Goal: Navigation & Orientation: Understand site structure

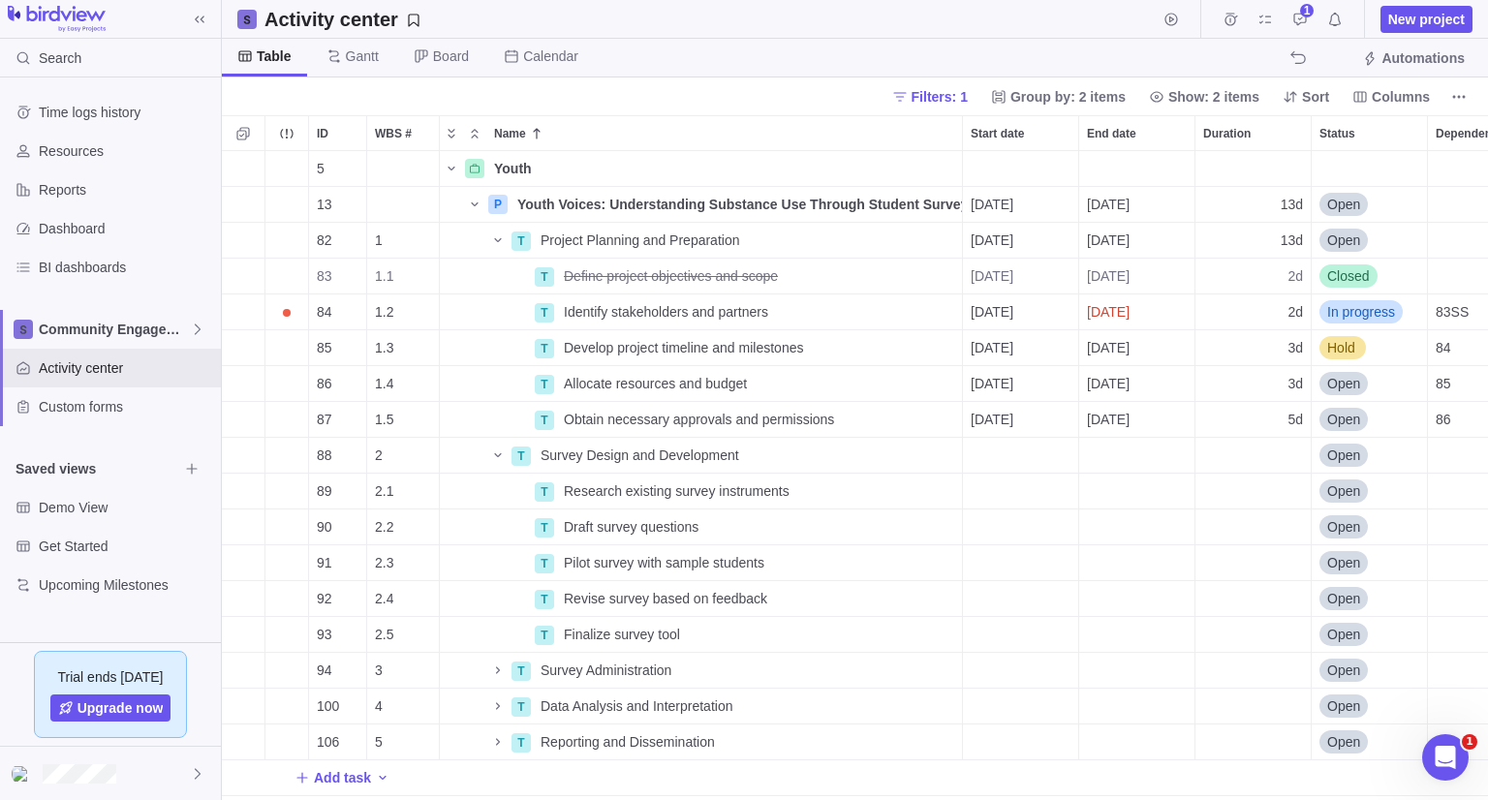
scroll to position [634, 1252]
click at [126, 780] on div at bounding box center [110, 773] width 221 height 53
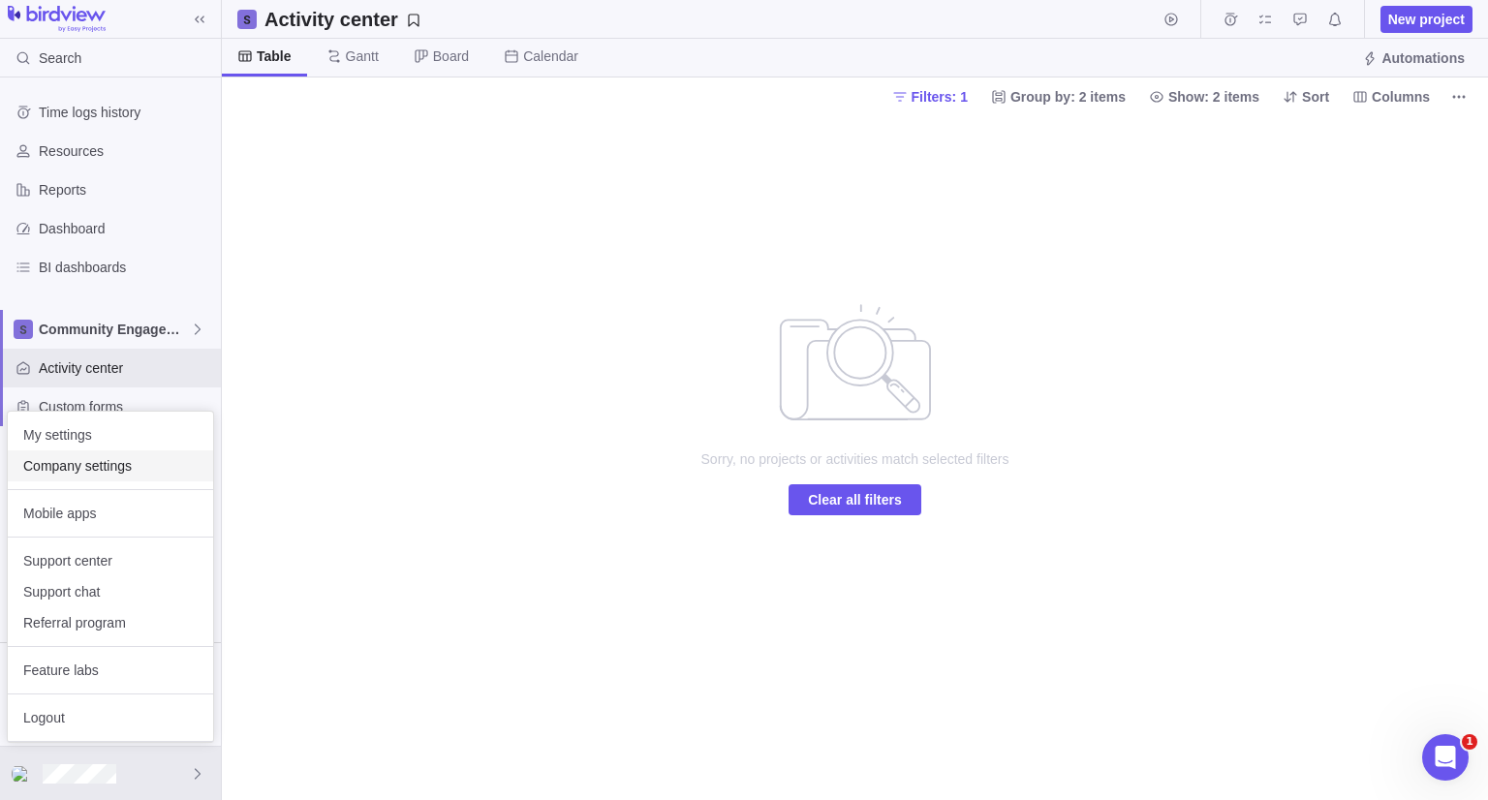
click at [80, 454] on div "Company settings" at bounding box center [110, 466] width 205 height 31
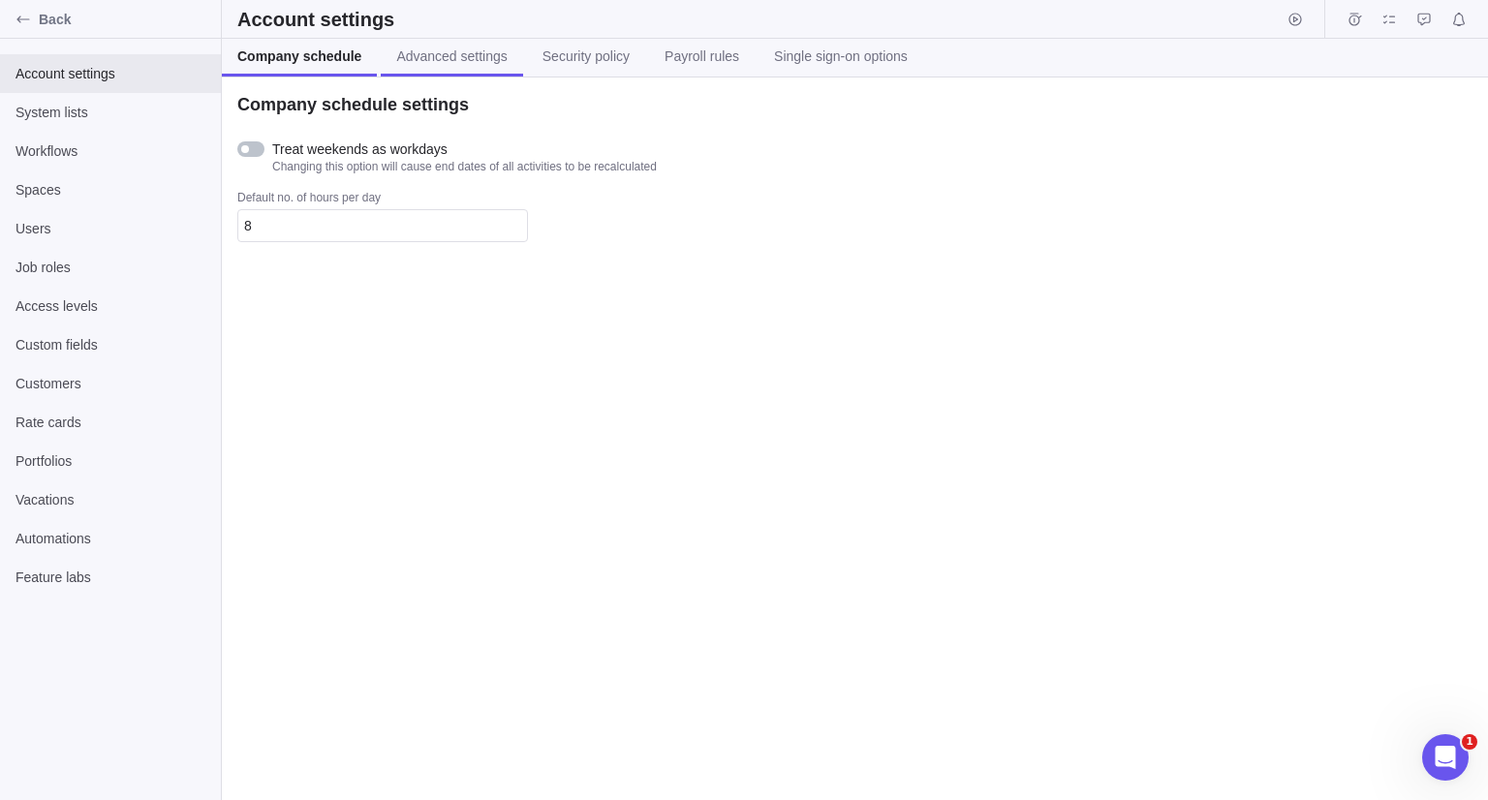
click at [409, 59] on span "Advanced settings" at bounding box center [451, 56] width 110 height 19
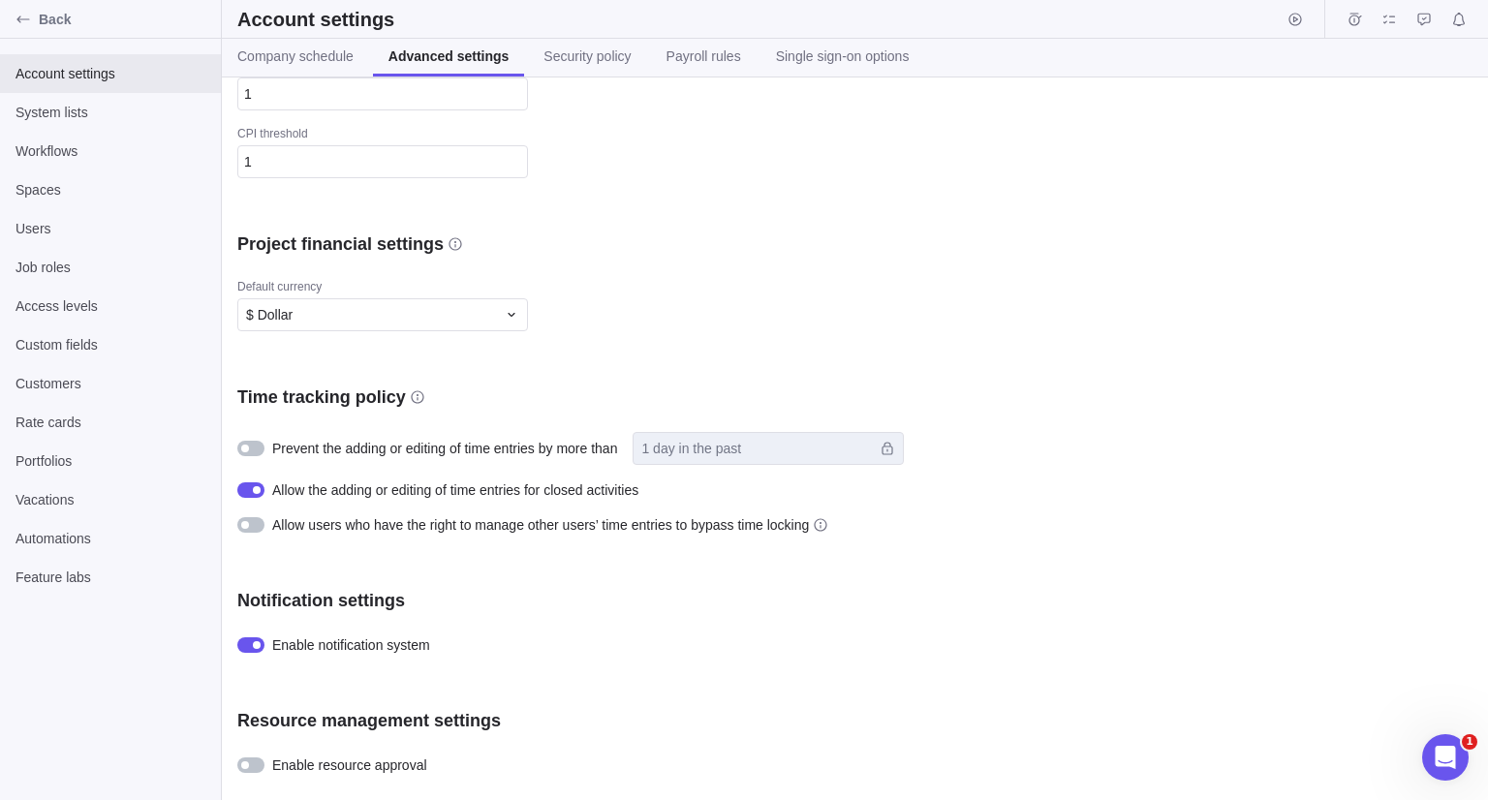
scroll to position [485, 0]
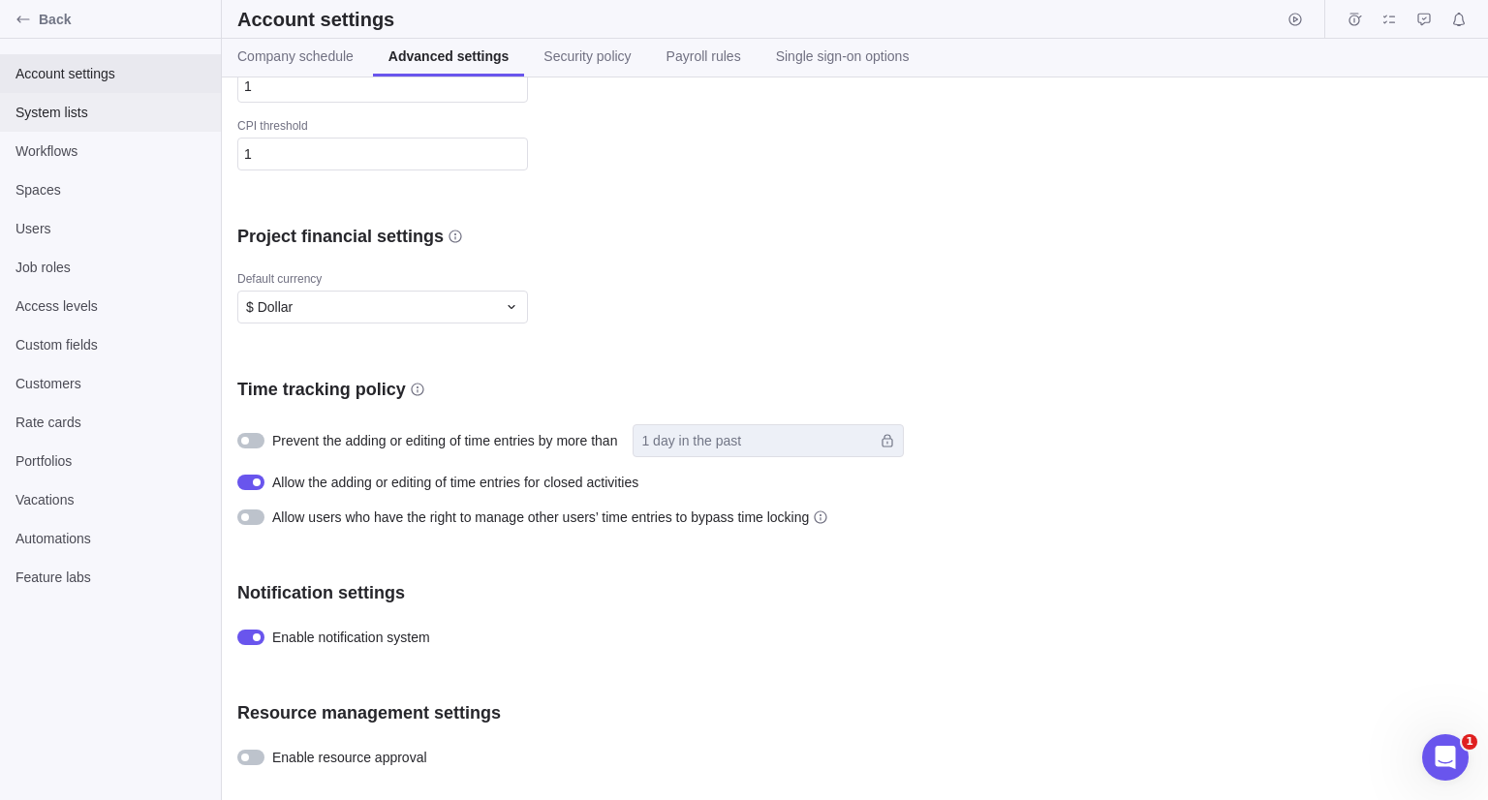
click at [102, 113] on span "System lists" at bounding box center [111, 112] width 190 height 19
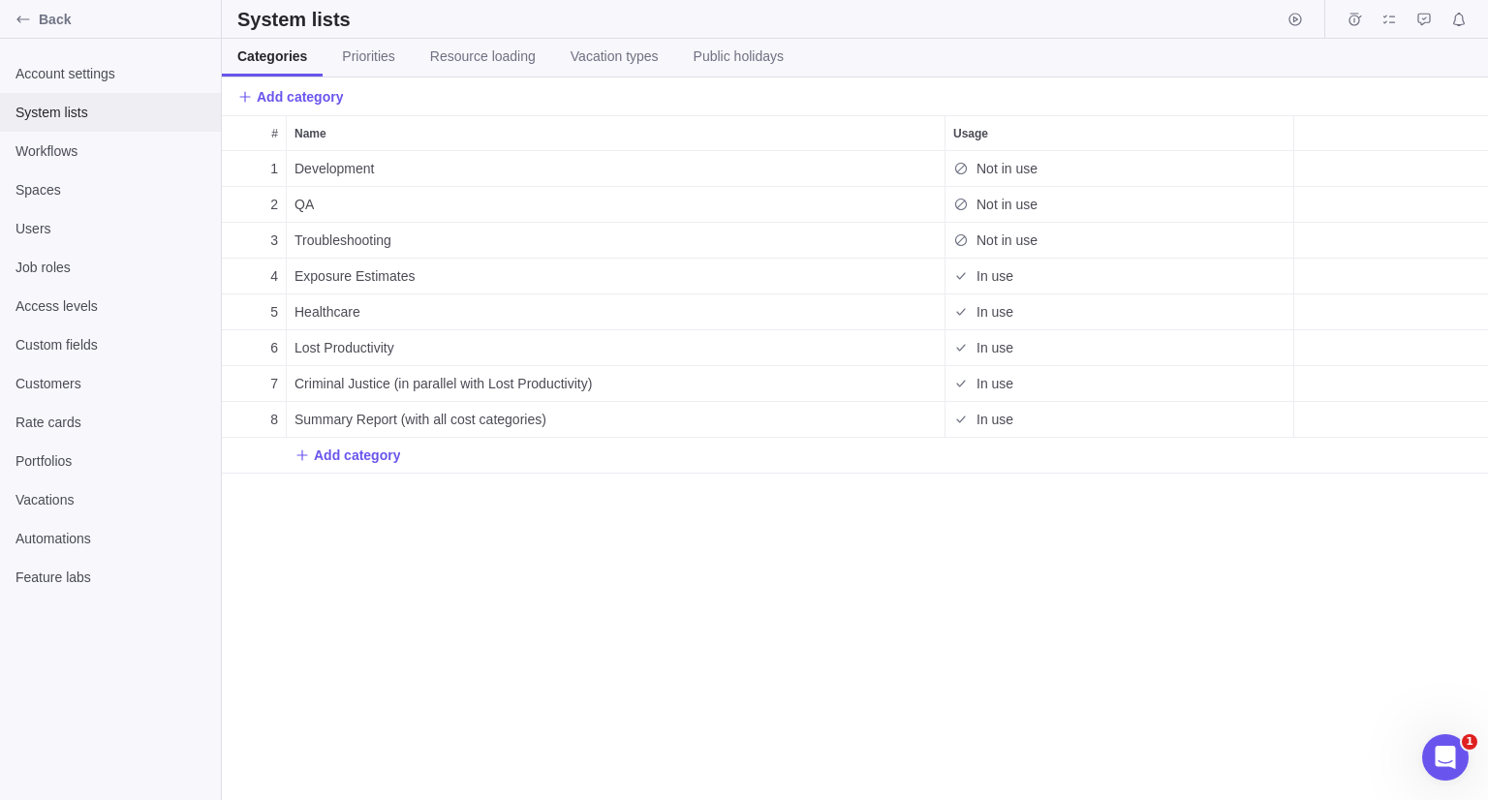
scroll to position [634, 1252]
click at [98, 150] on span "Workflows" at bounding box center [111, 150] width 190 height 19
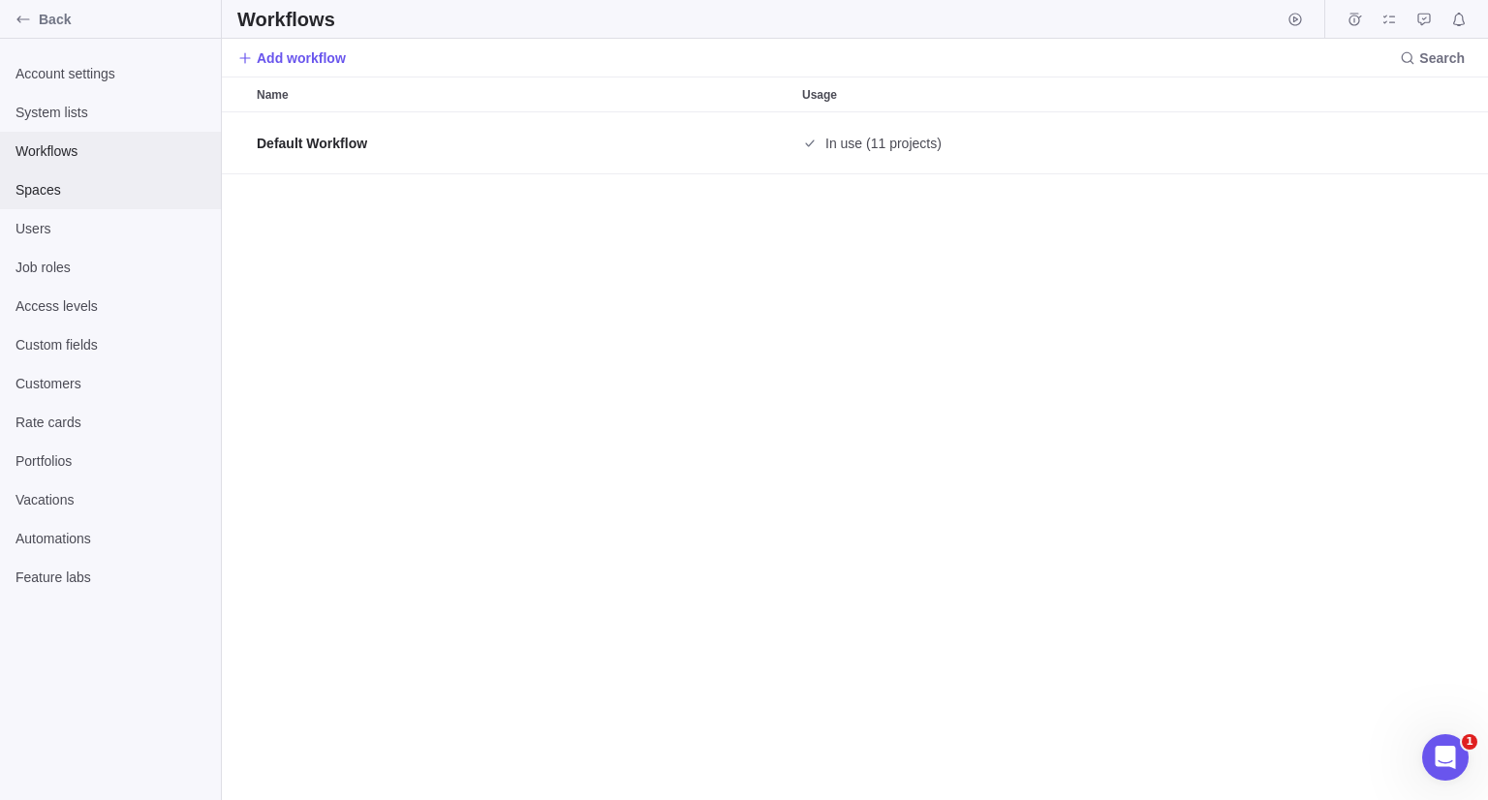
scroll to position [673, 1252]
click at [103, 192] on span "Spaces" at bounding box center [111, 189] width 190 height 19
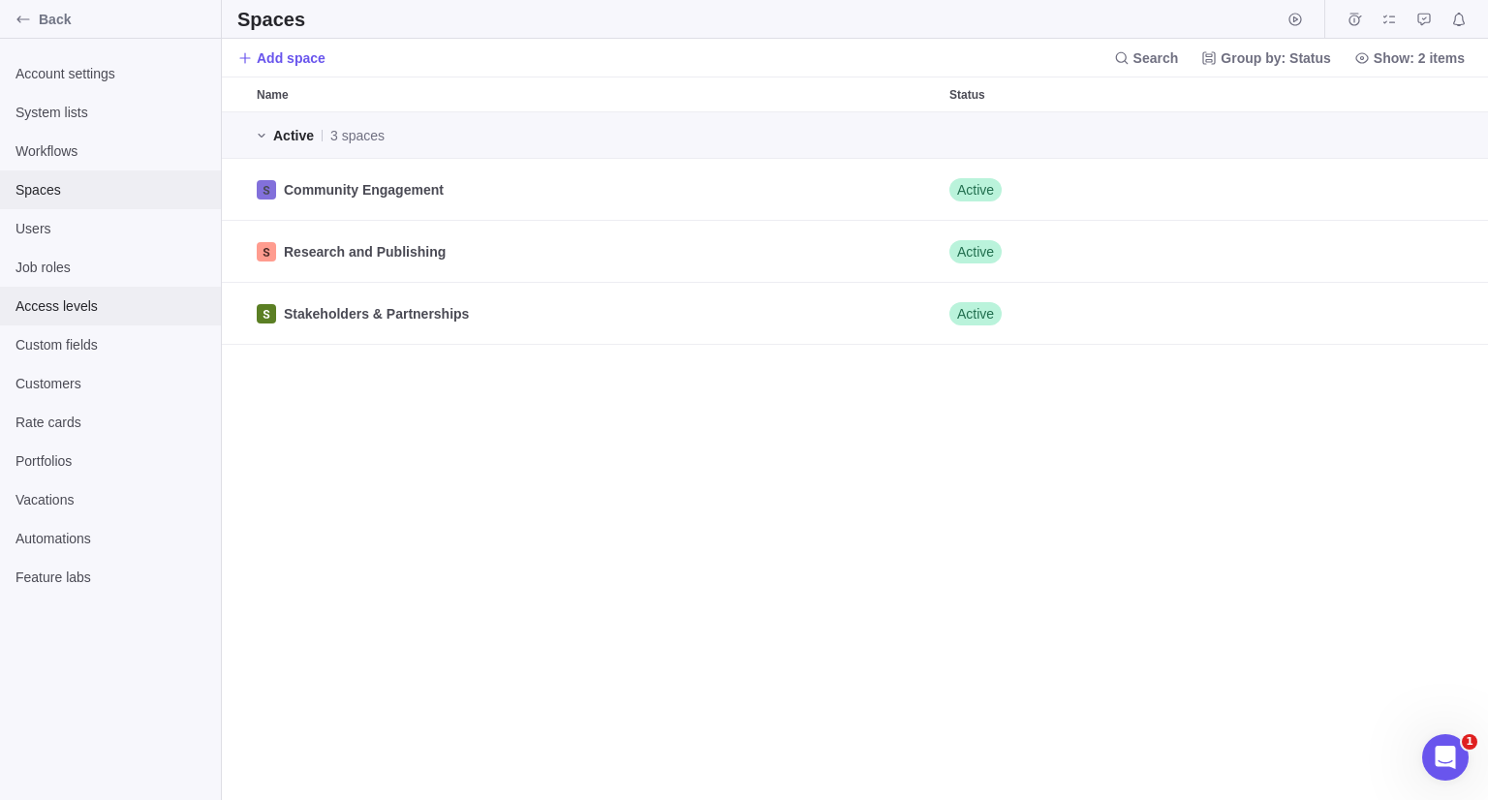
scroll to position [673, 1252]
click at [93, 11] on span "Back" at bounding box center [126, 19] width 174 height 19
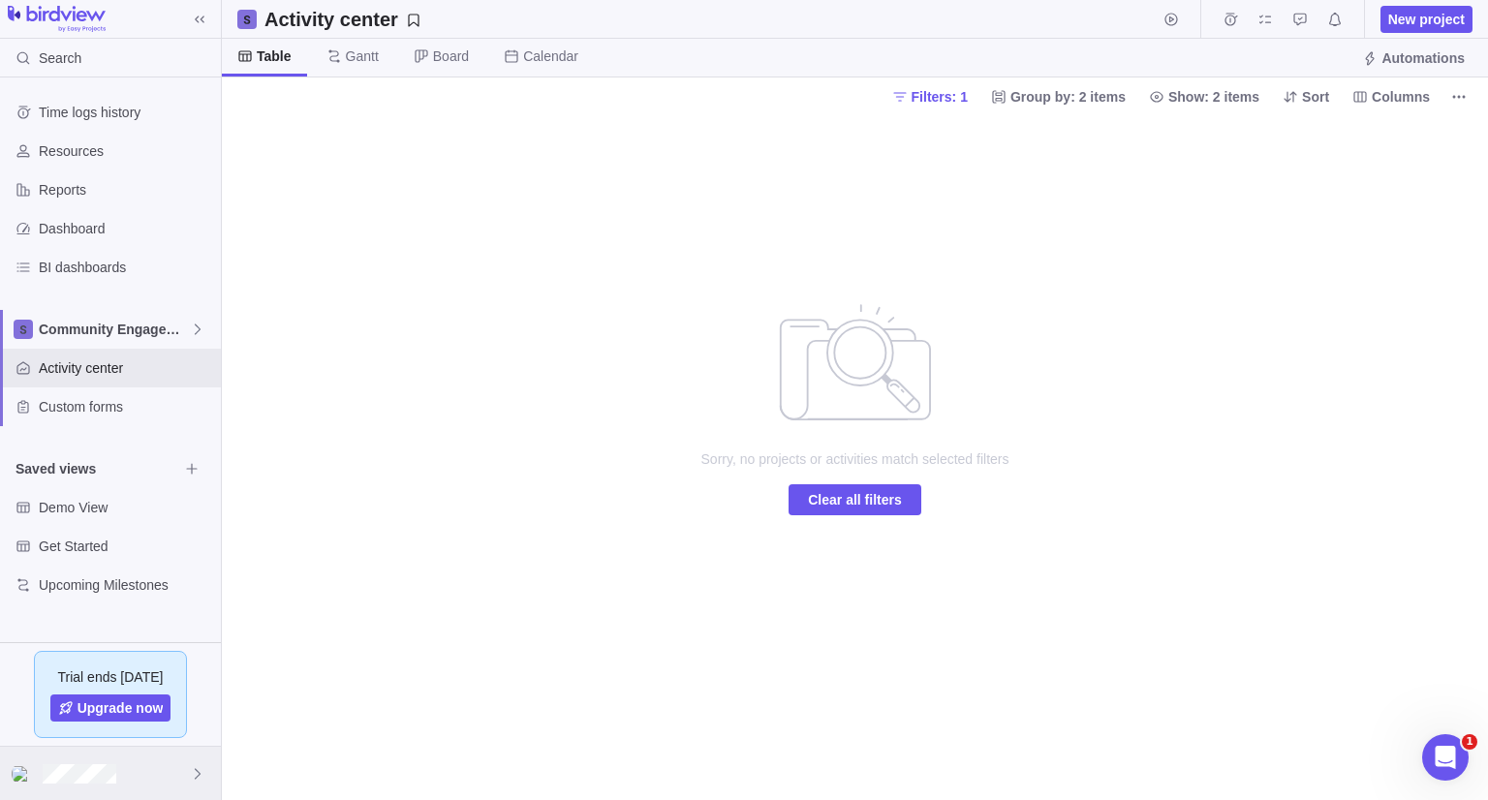
click at [112, 761] on div at bounding box center [110, 773] width 221 height 53
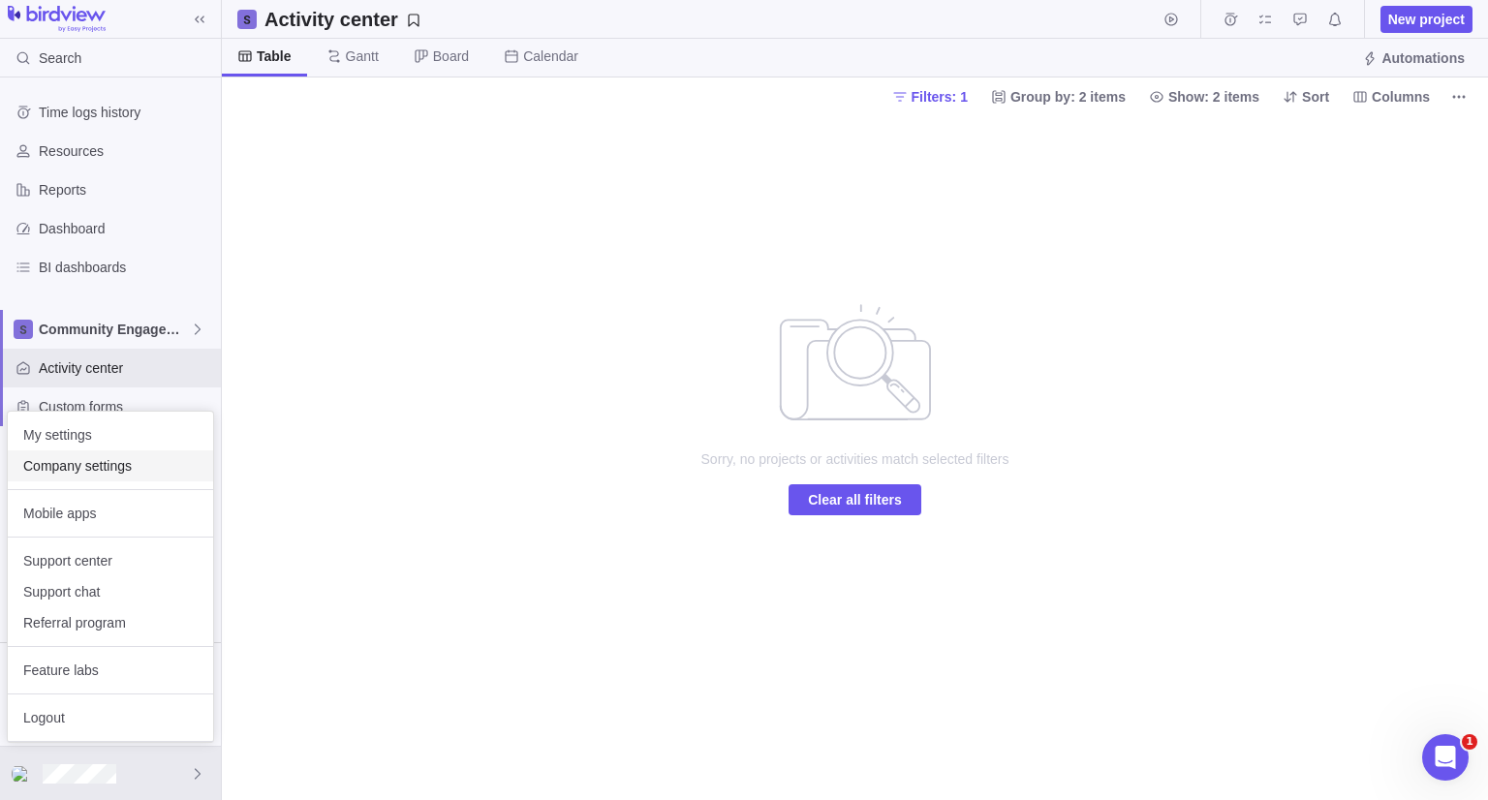
click at [159, 456] on span "Company settings" at bounding box center [110, 465] width 174 height 19
